Goal: Information Seeking & Learning: Learn about a topic

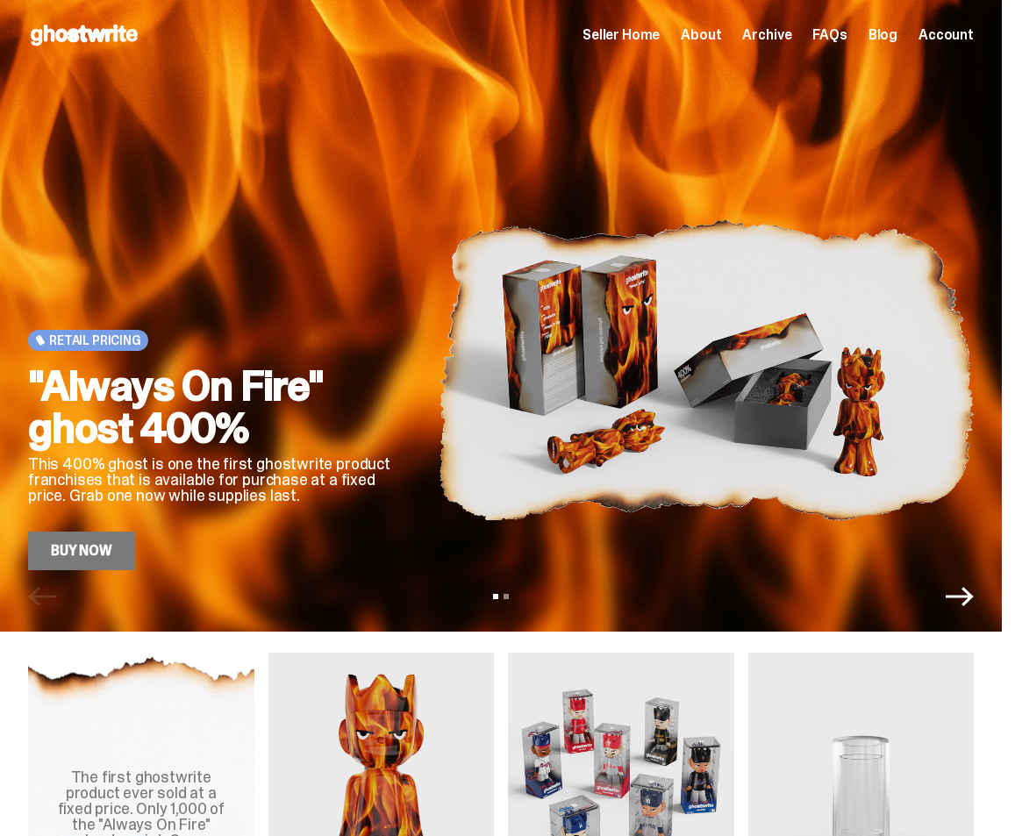
click at [788, 38] on span "Archive" at bounding box center [766, 35] width 49 height 14
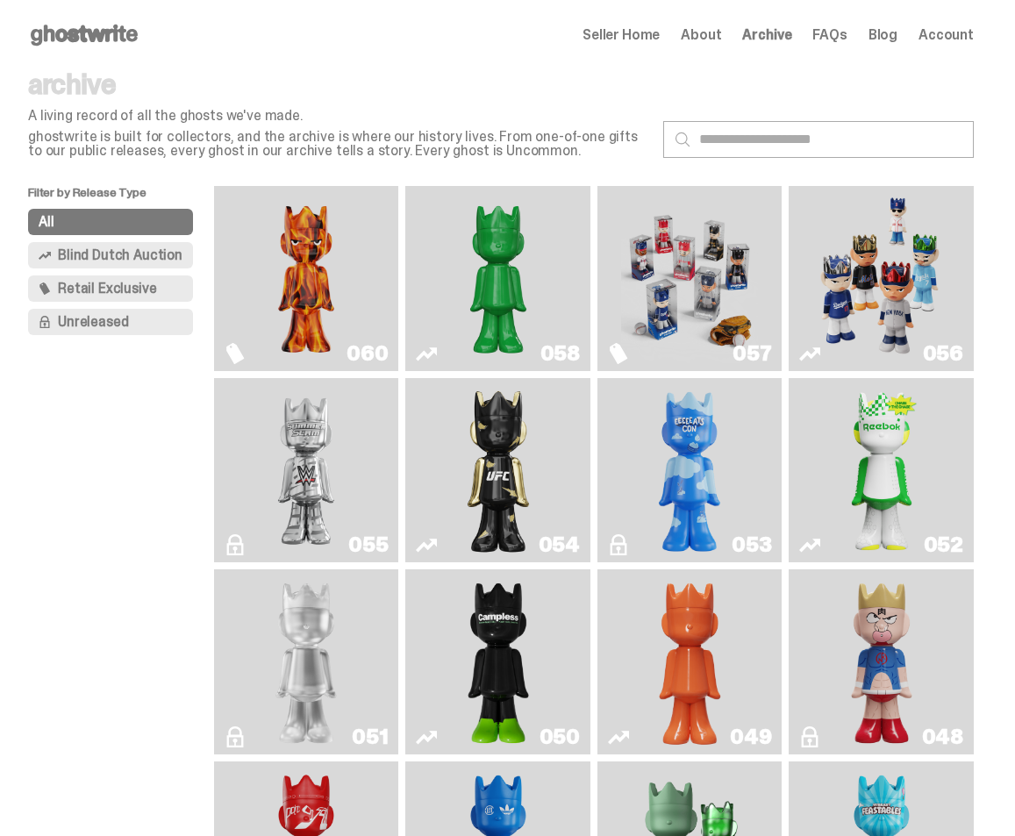
click at [75, 256] on span "Blind Dutch Auction" at bounding box center [120, 255] width 125 height 14
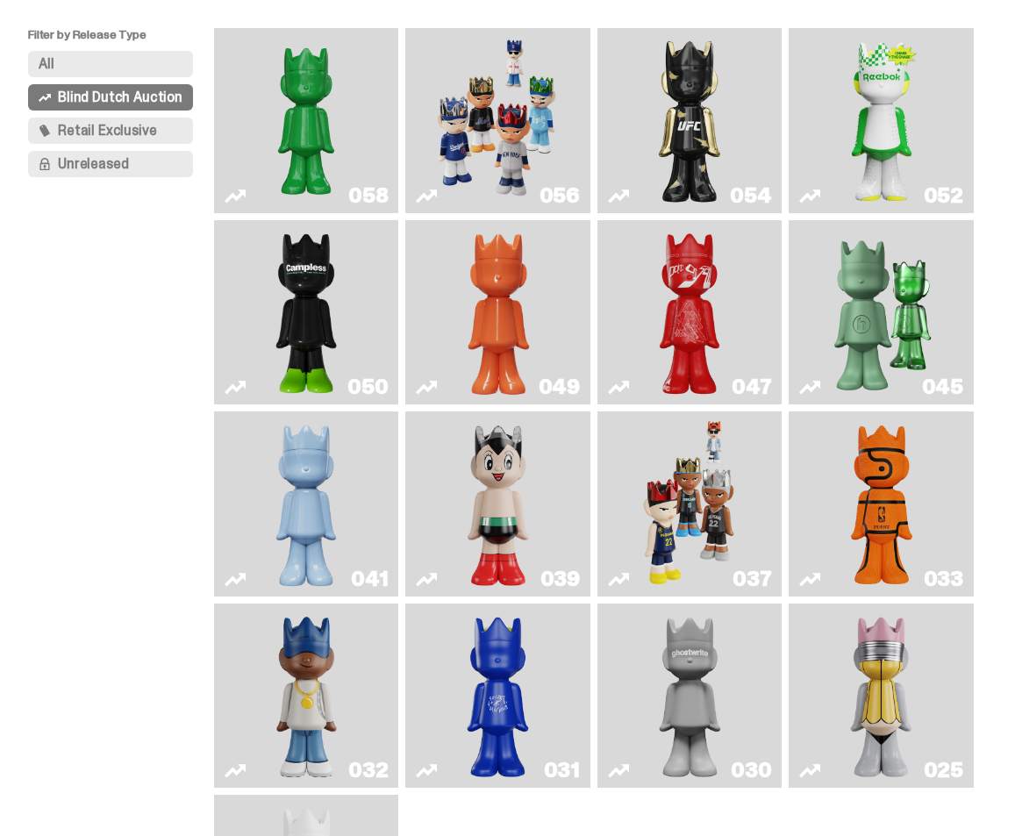
scroll to position [154, 0]
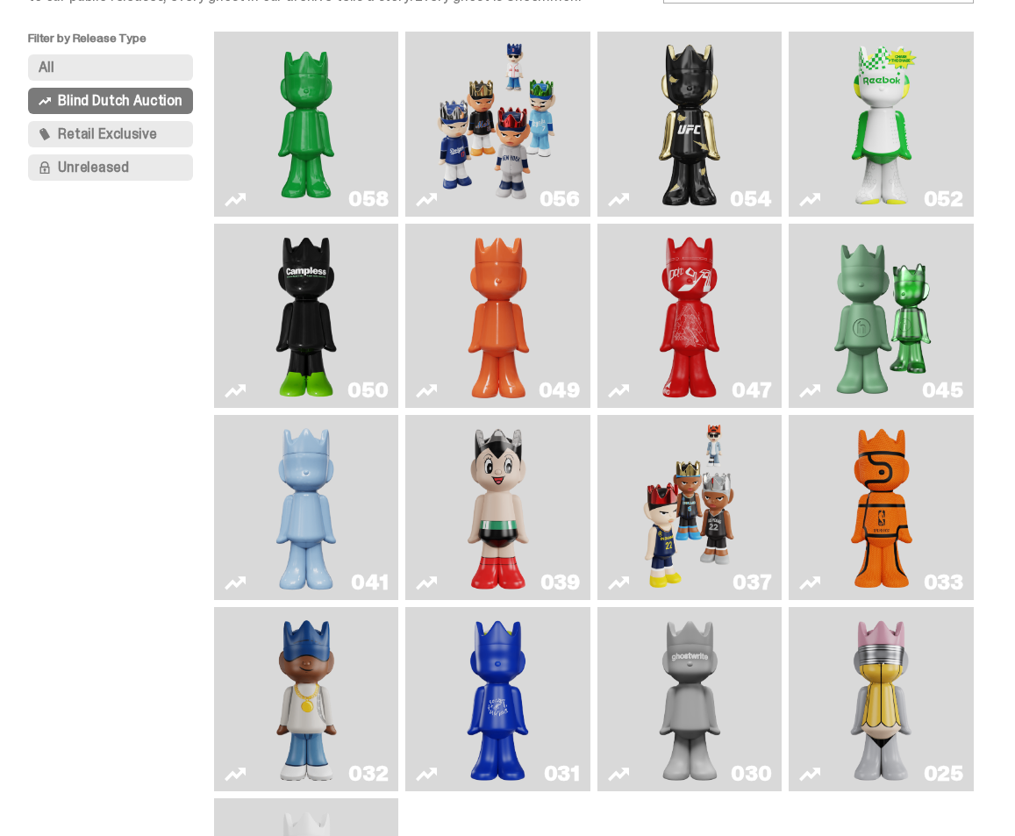
click at [494, 186] on img "Game Face (2025)" at bounding box center [498, 124] width 137 height 171
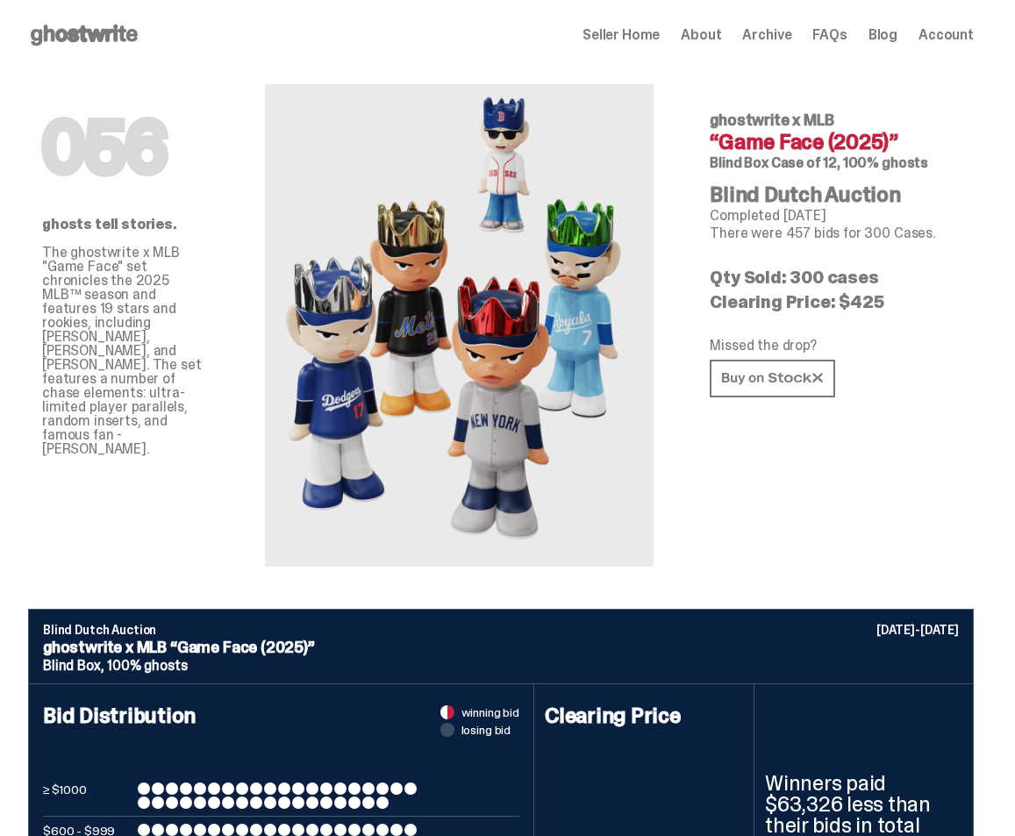
drag, startPoint x: 673, startPoint y: 386, endPoint x: 700, endPoint y: 274, distance: 114.4
click at [700, 274] on div "056 ghostwrite x MLB “Game Face (2025)” Blind Box Case of 12, 100% ghosts Blind…" at bounding box center [834, 318] width 306 height 496
click at [773, 243] on div "056 ghostwrite x MLB “Game Face (2025)” Blind Box Case of 12, 100% ghosts Blind…" at bounding box center [834, 318] width 306 height 496
drag, startPoint x: 808, startPoint y: 279, endPoint x: 918, endPoint y: 277, distance: 110.5
click at [918, 277] on p "Qty Sold: 300 cases" at bounding box center [834, 277] width 250 height 18
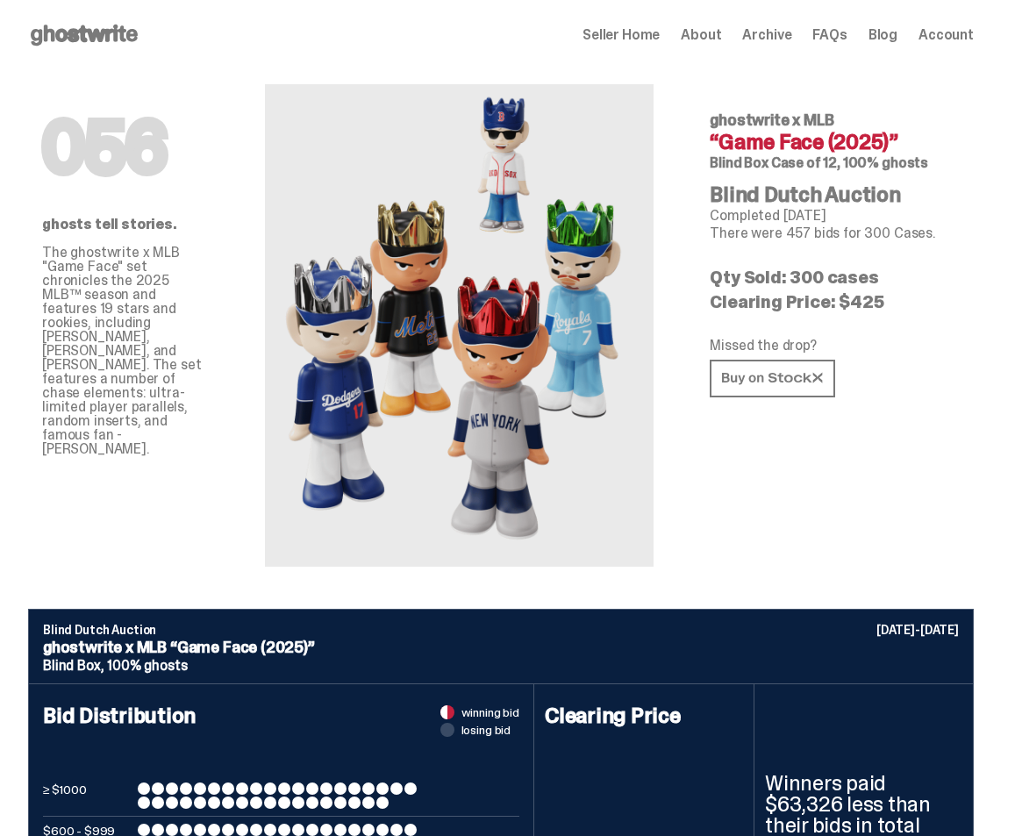
drag, startPoint x: 915, startPoint y: 300, endPoint x: 892, endPoint y: 303, distance: 23.0
click at [914, 300] on p "Clearing Price: $425" at bounding box center [834, 302] width 250 height 18
drag, startPoint x: 886, startPoint y: 303, endPoint x: 754, endPoint y: 289, distance: 132.2
click at [754, 289] on div "056 ghostwrite x MLB “Game Face (2025)” Blind Box Case of 12, 100% ghosts Blind…" at bounding box center [834, 318] width 306 height 496
click at [888, 491] on div "056 ghostwrite x MLB “Game Face (2025)” Blind Box Case of 12, 100% ghosts Blind…" at bounding box center [834, 318] width 306 height 496
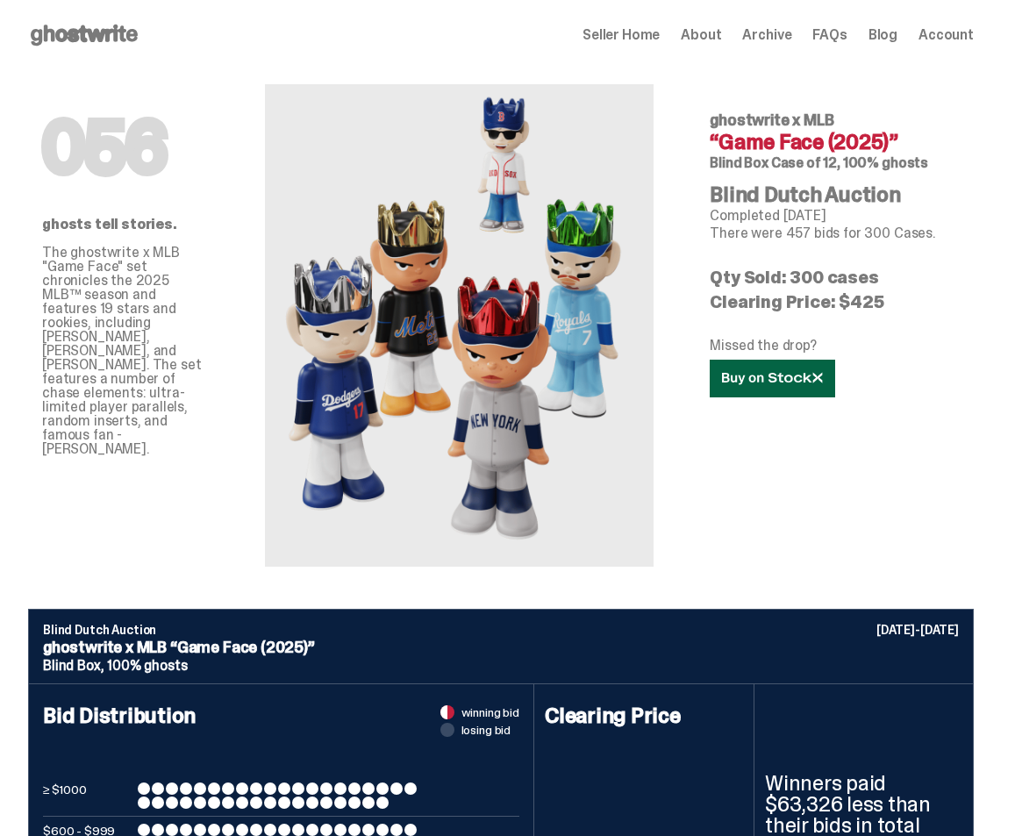
click at [795, 395] on link at bounding box center [771, 379] width 125 height 38
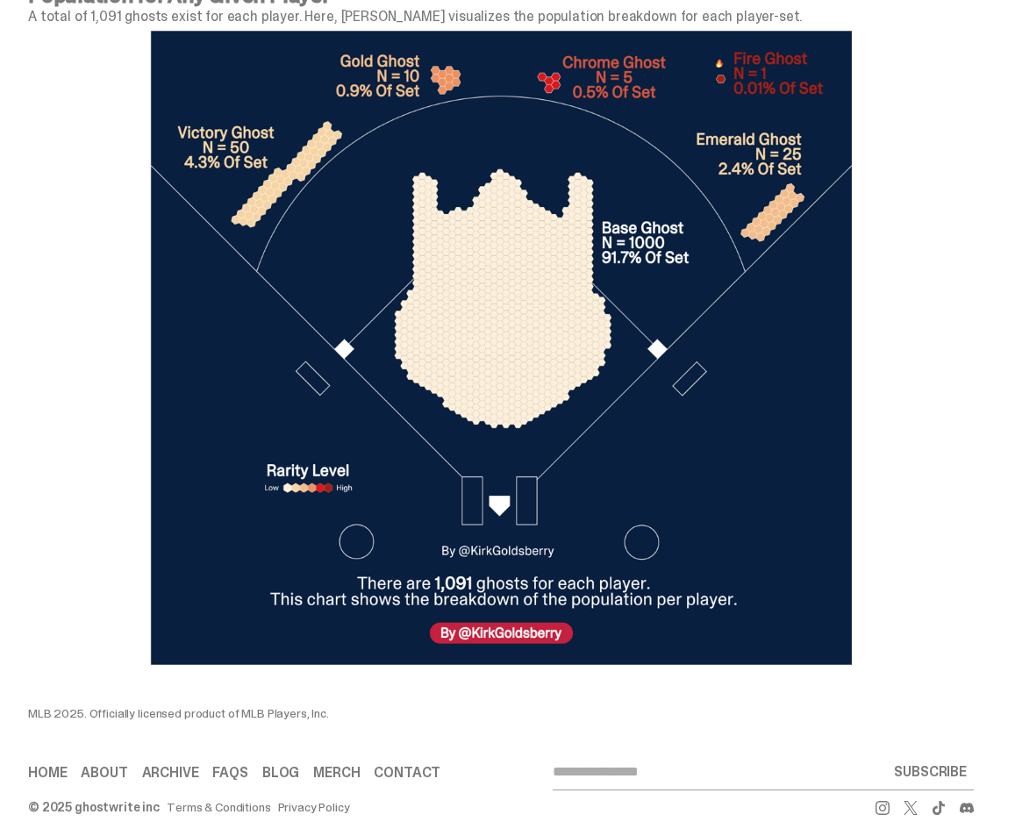
scroll to position [5598, 0]
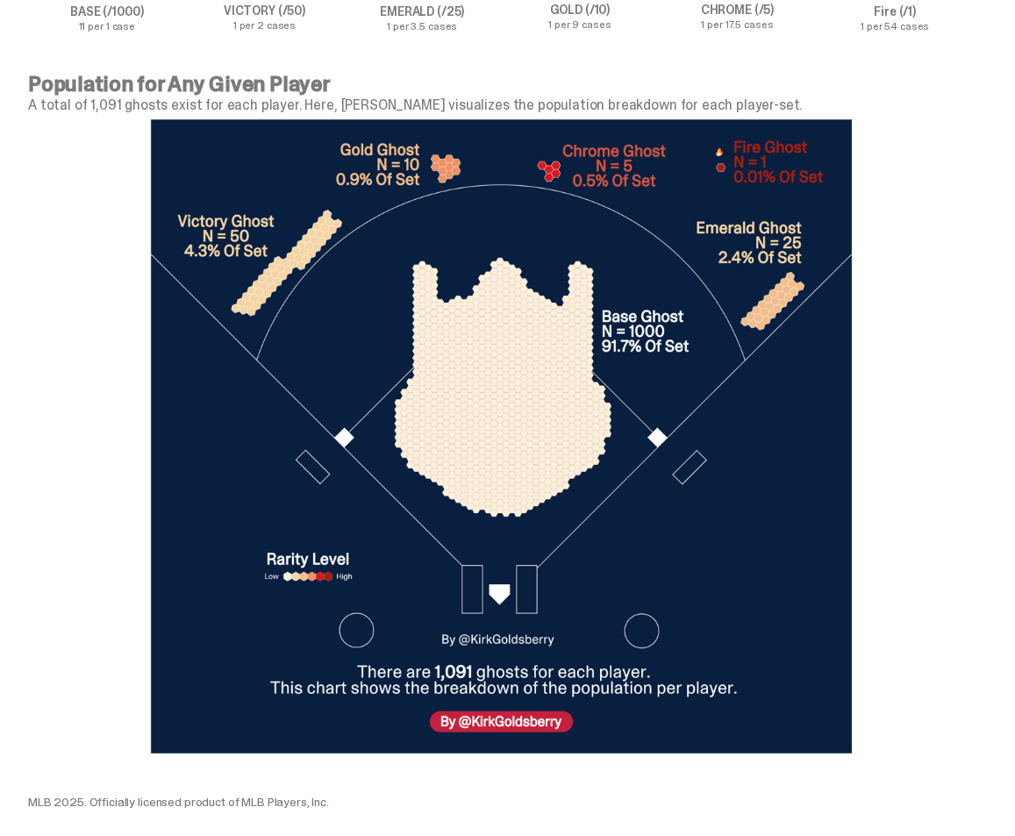
click at [896, 322] on div at bounding box center [500, 436] width 945 height 648
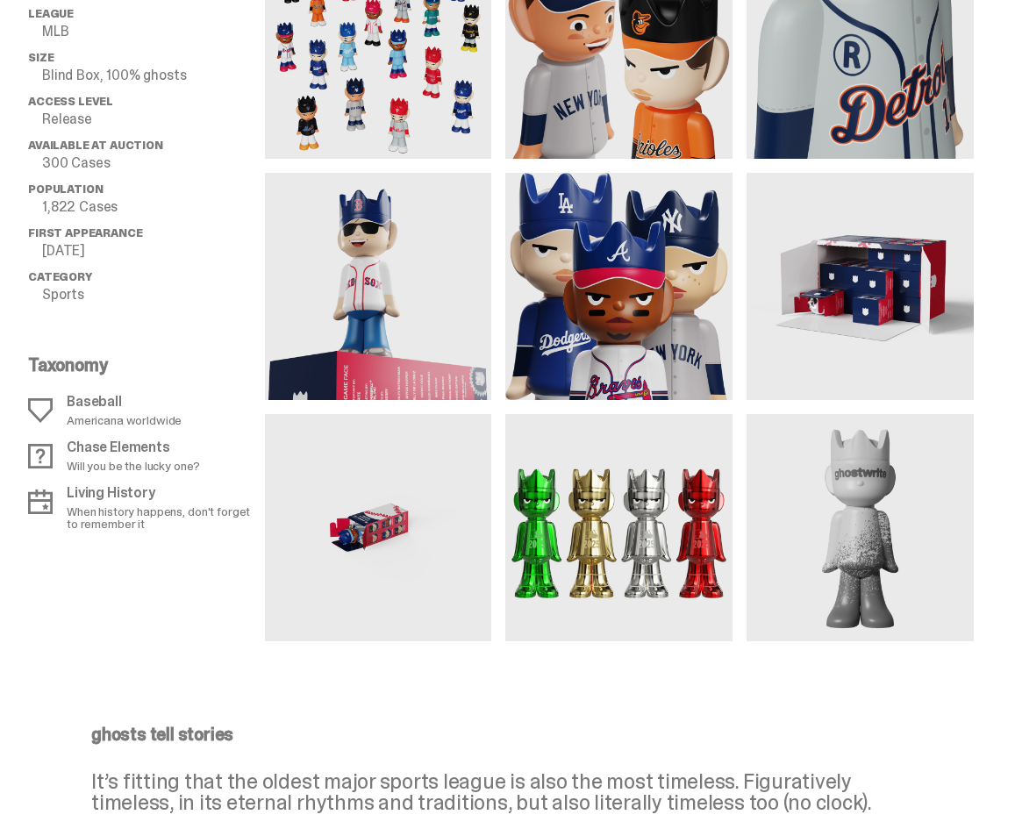
scroll to position [0, 0]
